Goal: Transaction & Acquisition: Purchase product/service

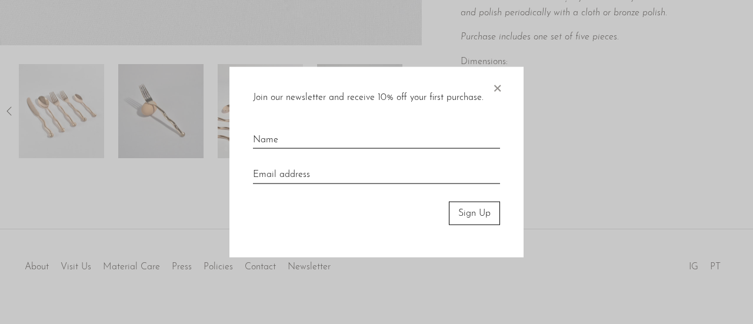
scroll to position [471, 0]
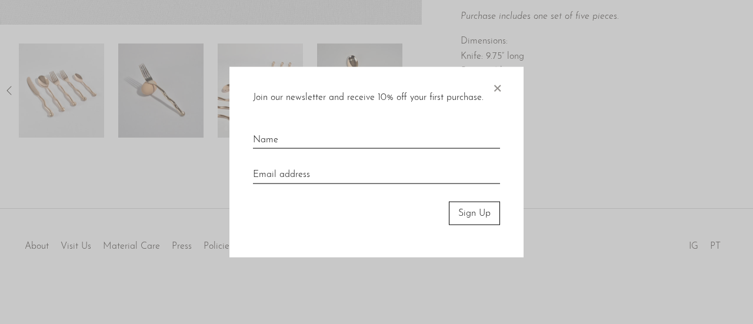
click at [500, 84] on span "×" at bounding box center [498, 86] width 12 height 38
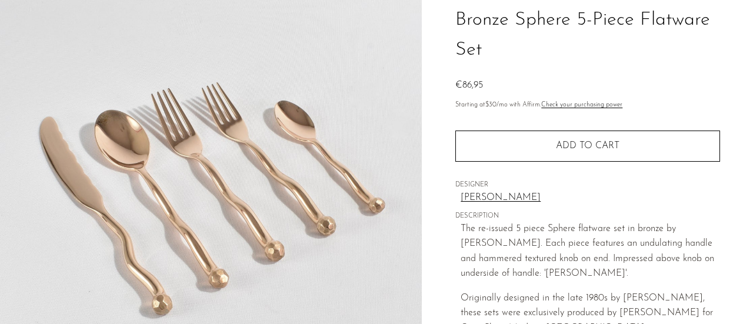
scroll to position [0, 0]
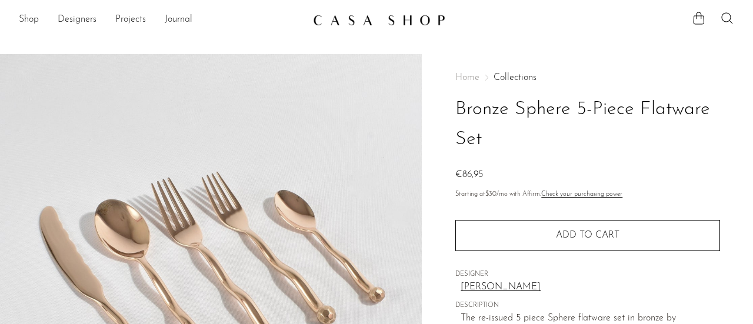
click at [26, 22] on link "Shop" at bounding box center [29, 19] width 20 height 15
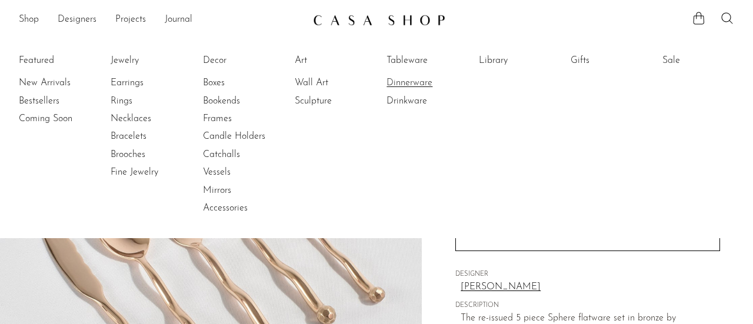
click at [420, 89] on link "Dinnerware" at bounding box center [431, 83] width 88 height 13
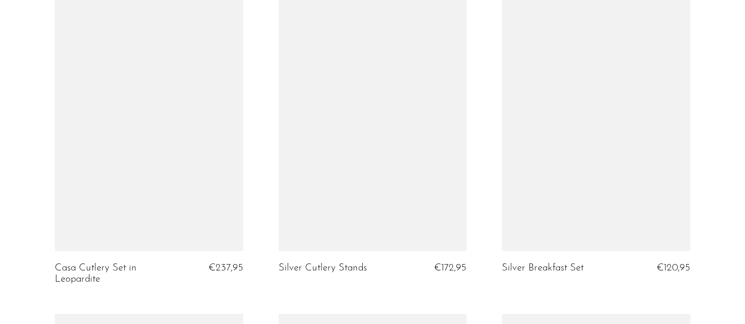
scroll to position [1719, 0]
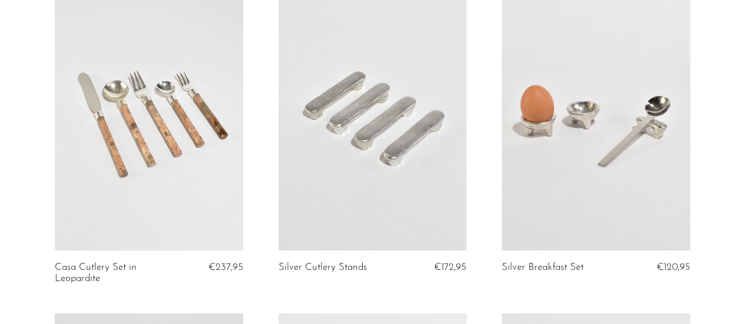
click at [86, 131] on link at bounding box center [149, 119] width 188 height 263
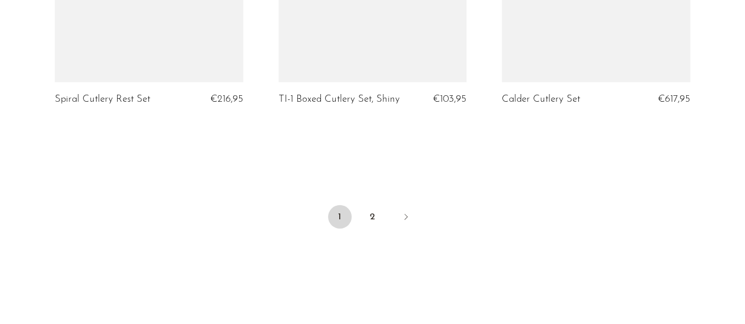
scroll to position [3895, 0]
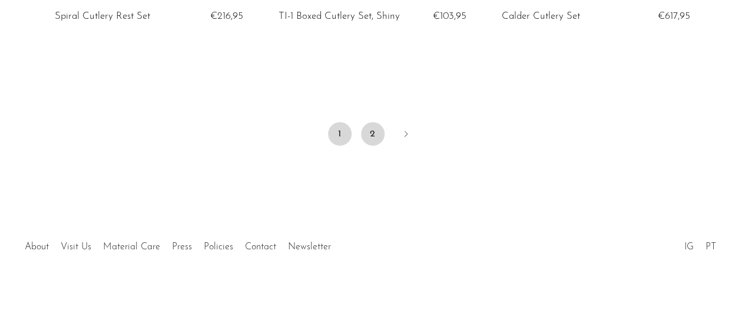
click at [368, 131] on link "2" at bounding box center [373, 134] width 24 height 24
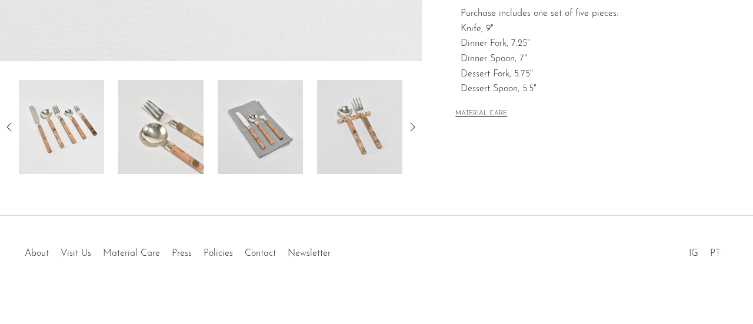
scroll to position [441, 0]
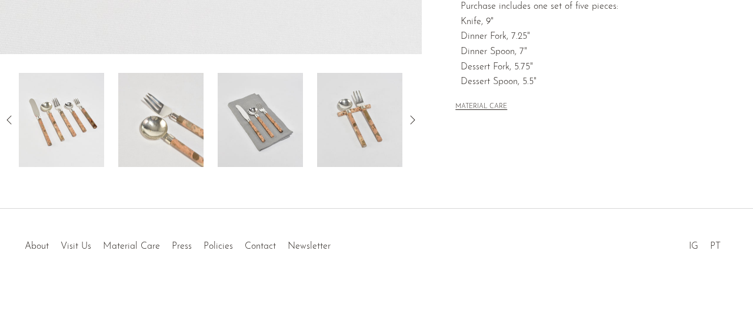
click at [411, 116] on icon at bounding box center [413, 120] width 14 height 14
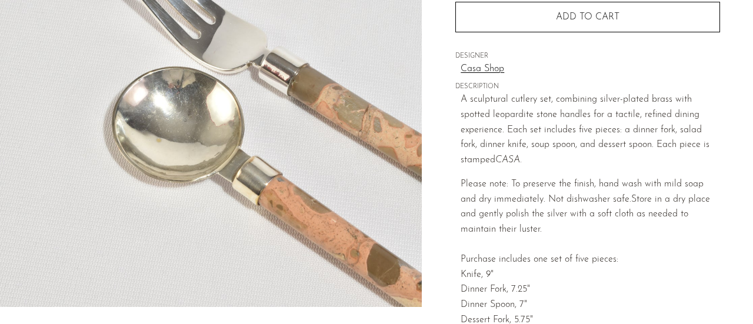
scroll to position [186, 0]
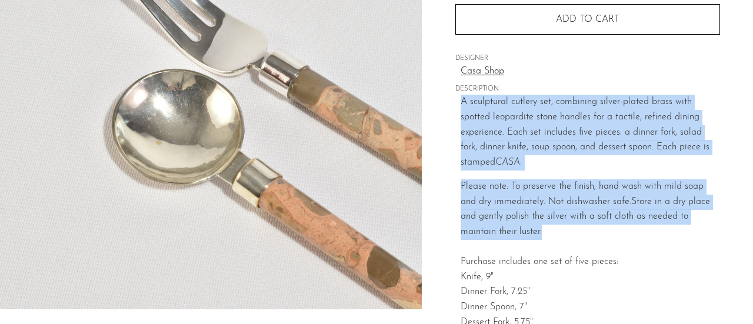
drag, startPoint x: 461, startPoint y: 103, endPoint x: 573, endPoint y: 228, distance: 168.4
click at [573, 228] on div "A sculptural cutlery set, combining silver-plated brass with spotted leopardite…" at bounding box center [591, 220] width 260 height 251
click at [573, 228] on p "Please note: To preserve the finish, hand wash with mild soap and dry immediate…" at bounding box center [591, 263] width 260 height 166
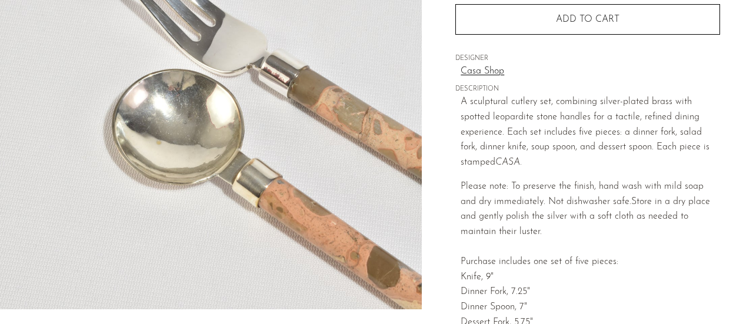
drag, startPoint x: 573, startPoint y: 228, endPoint x: 683, endPoint y: 297, distance: 129.3
click at [683, 297] on p "Please note: To preserve the finish, hand wash with mild soap and dry immediate…" at bounding box center [591, 263] width 260 height 166
drag, startPoint x: 683, startPoint y: 297, endPoint x: 705, endPoint y: 144, distance: 155.2
click at [705, 144] on div "A sculptural cutlery set, combining silver-plated brass with spotted leopardite…" at bounding box center [591, 220] width 260 height 251
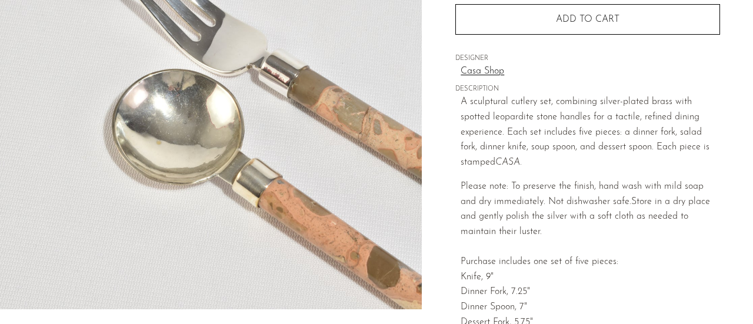
click at [705, 144] on p "A sculptural cutlery set, combining silver-plated brass with spotted leopardite…" at bounding box center [591, 132] width 260 height 75
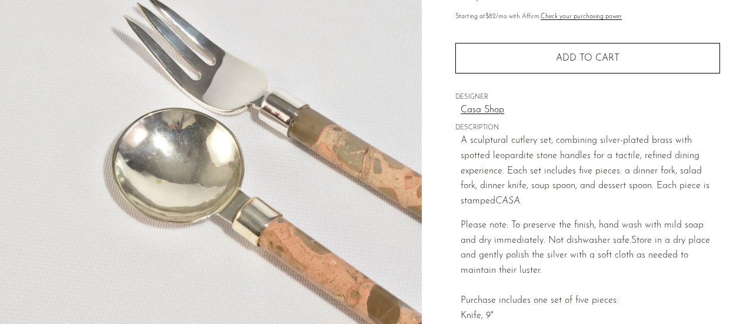
scroll to position [150, 0]
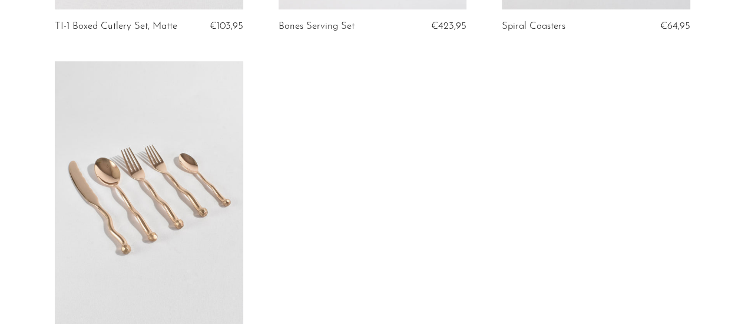
scroll to position [364, 0]
